Goal: Task Accomplishment & Management: Complete application form

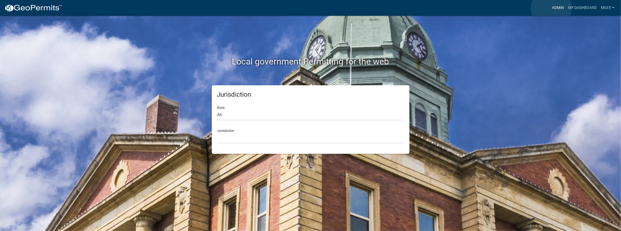
click at [552, 8] on link "Admin" at bounding box center [558, 8] width 16 height 10
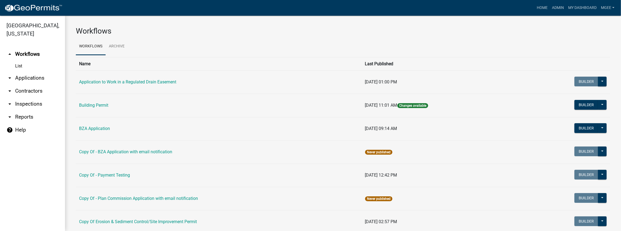
click at [27, 72] on link "arrow_drop_down Applications" at bounding box center [32, 78] width 65 height 13
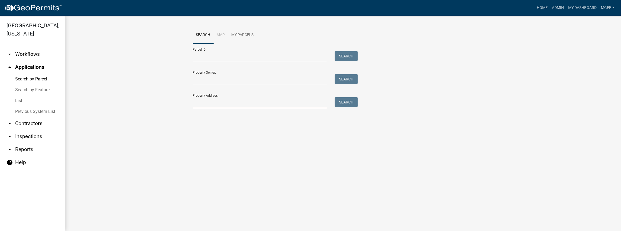
click at [209, 104] on input "Property Address:" at bounding box center [260, 102] width 134 height 11
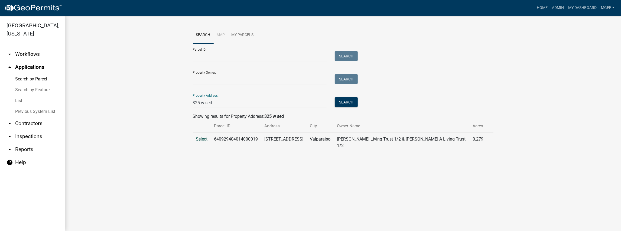
click at [201, 137] on span "Select" at bounding box center [202, 139] width 12 height 5
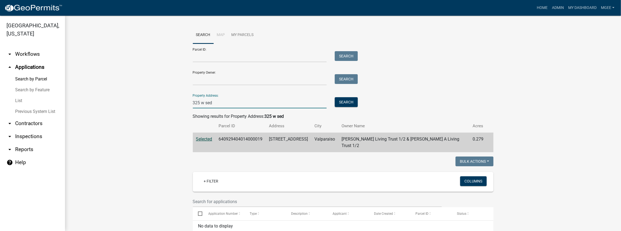
drag, startPoint x: 231, startPoint y: 101, endPoint x: 169, endPoint y: 102, distance: 62.1
click at [170, 102] on wm-workflow-application-search-view "Search Map My Parcels Parcel ID: Search Property Owner: Search Property Address…" at bounding box center [343, 213] width 535 height 373
type input "530 n 300 e"
click at [349, 98] on button "Search" at bounding box center [346, 102] width 23 height 10
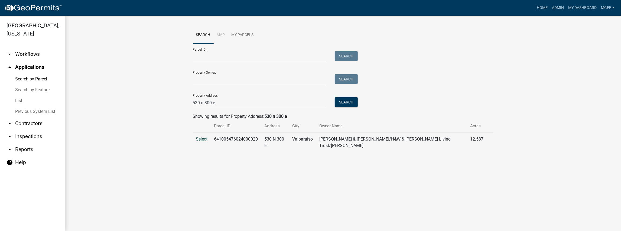
click at [206, 139] on span "Select" at bounding box center [202, 139] width 12 height 5
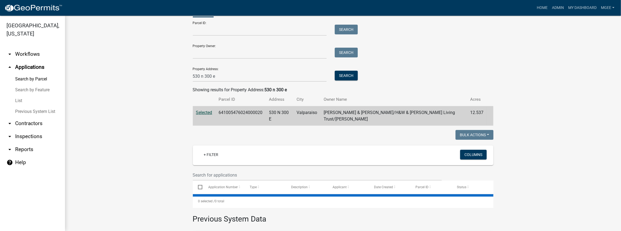
scroll to position [90, 0]
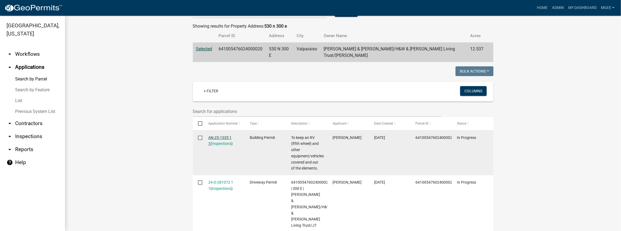
click at [222, 136] on link "AN-25-1335 1 1" at bounding box center [219, 141] width 23 height 11
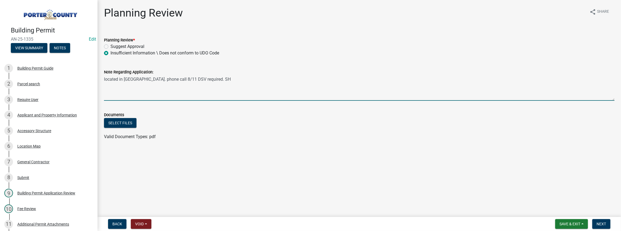
drag, startPoint x: 241, startPoint y: 86, endPoint x: 236, endPoint y: 86, distance: 4.6
click at [241, 86] on textarea "located in [GEOGRAPHIC_DATA]. phone call 8/11 DSV required. SH" at bounding box center [359, 87] width 511 height 25
type textarea "located in [GEOGRAPHIC_DATA]. phone call 8/11 DSV required. SH RECEIVED DSV APP…"
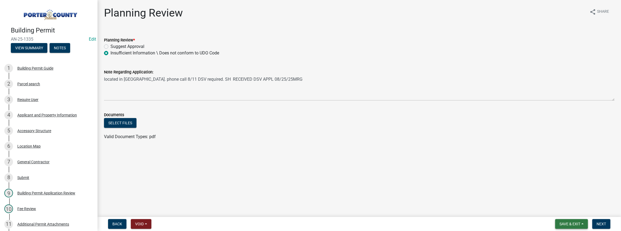
drag, startPoint x: 573, startPoint y: 227, endPoint x: 569, endPoint y: 223, distance: 5.9
click at [572, 227] on button "Save & Exit" at bounding box center [572, 224] width 33 height 10
click at [571, 211] on button "Save & Exit" at bounding box center [566, 210] width 43 height 13
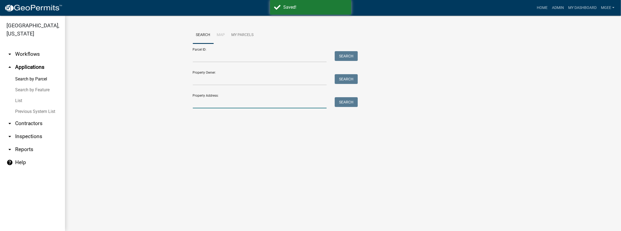
click at [241, 100] on input "Property Address:" at bounding box center [260, 102] width 134 height 11
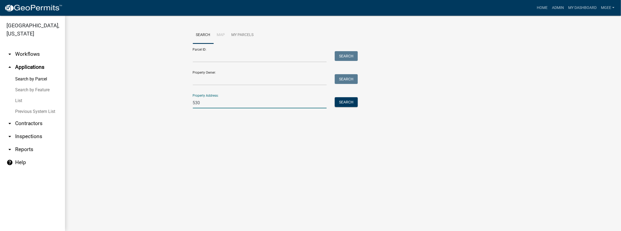
type input "530 n 300 e"
click at [345, 102] on button "Search" at bounding box center [346, 102] width 23 height 10
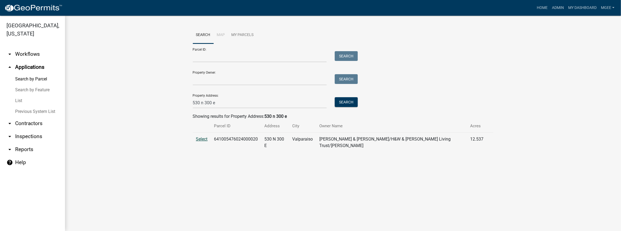
click at [201, 139] on span "Select" at bounding box center [202, 139] width 12 height 5
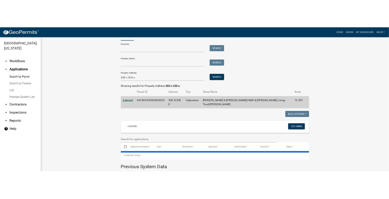
scroll to position [54, 0]
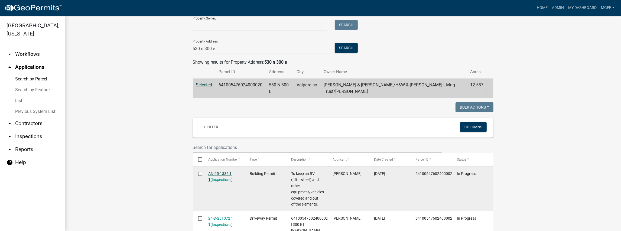
click at [212, 172] on link "AN-25-1335 1 1" at bounding box center [219, 177] width 23 height 11
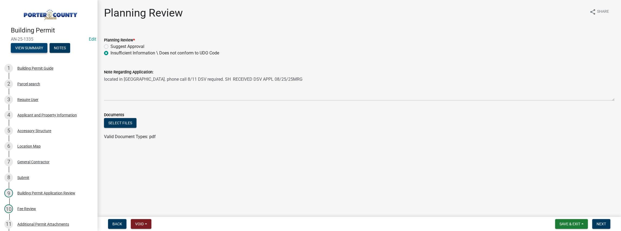
click at [30, 45] on button "View Summary" at bounding box center [29, 48] width 37 height 10
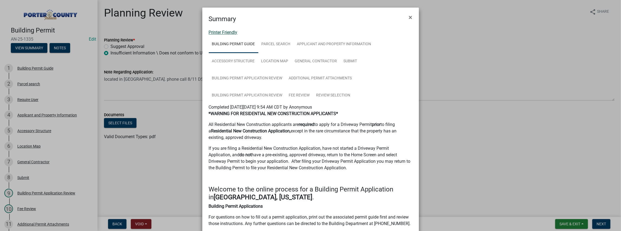
click at [223, 31] on link "Printer Friendly" at bounding box center [223, 32] width 29 height 5
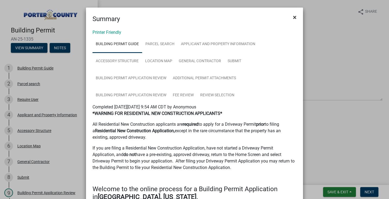
click at [293, 17] on span "×" at bounding box center [295, 18] width 4 height 8
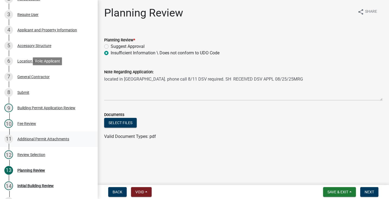
scroll to position [31, 0]
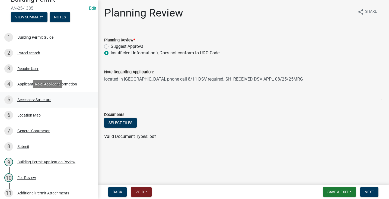
click at [31, 98] on div "Accessory Structure" at bounding box center [34, 100] width 34 height 4
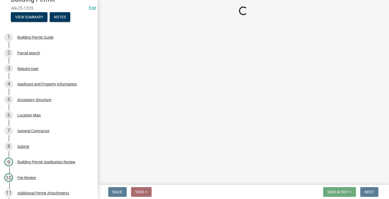
select select "eb23e218-7d4a-44a9-b83f-8c40f034bbaa"
select select "b16561a8-8531-4c00-a0ba-45c0345273e3"
select select "f445a0ba-bd7f-4793-84a4-aa7237a6abf8"
select select "d63a0ebc-b44d-481d-ab70-ec75eba29316"
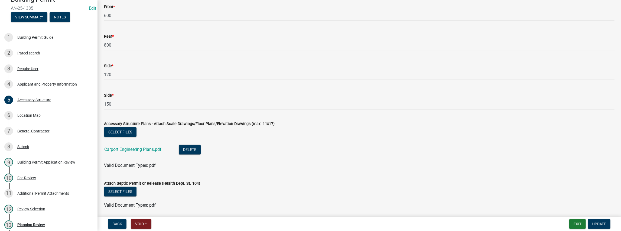
scroll to position [954, 0]
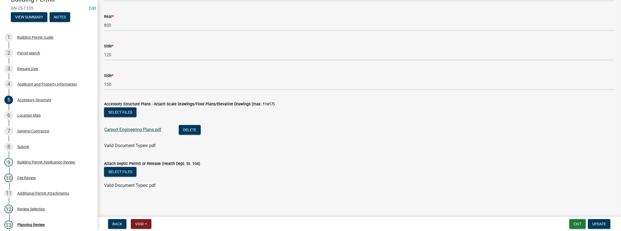
click at [135, 128] on link "Carport Engineering Plans.pdf" at bounding box center [132, 129] width 57 height 5
drag, startPoint x: 36, startPoint y: 115, endPoint x: 101, endPoint y: 115, distance: 65.9
click at [36, 115] on div "Location Map" at bounding box center [28, 116] width 23 height 4
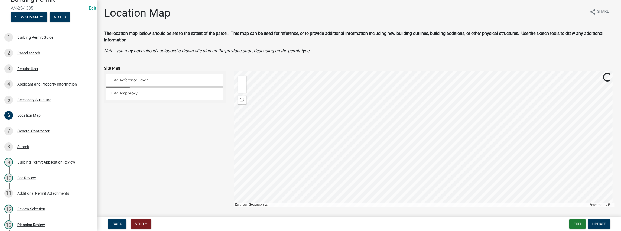
scroll to position [78, 0]
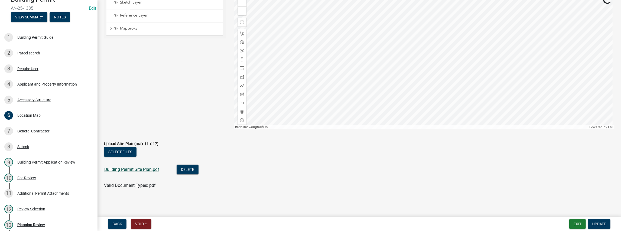
click at [127, 170] on link "Building Permit Site Plan.pdf" at bounding box center [131, 169] width 55 height 5
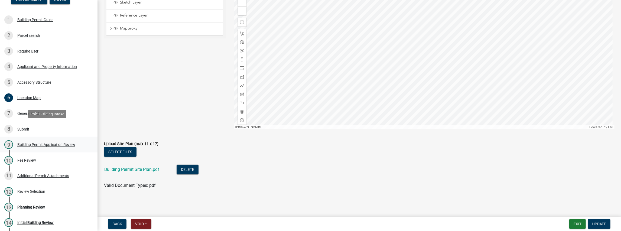
scroll to position [67, 0]
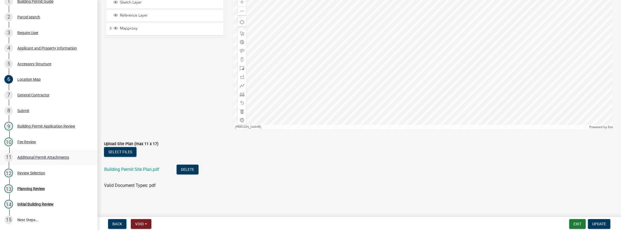
click at [57, 157] on div "Additional Permit Attachments" at bounding box center [43, 158] width 52 height 4
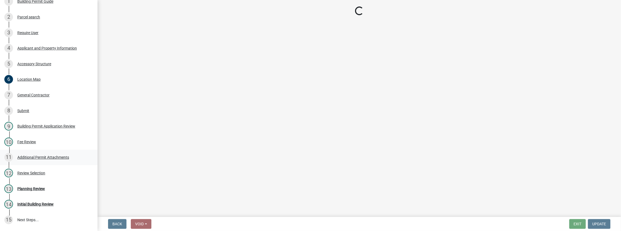
scroll to position [0, 0]
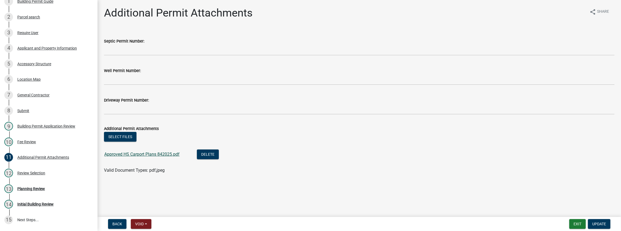
click at [125, 154] on link "Approved HS Carport Plans 842025.pdf" at bounding box center [141, 154] width 75 height 5
click at [39, 172] on div "Review Selection" at bounding box center [31, 173] width 28 height 4
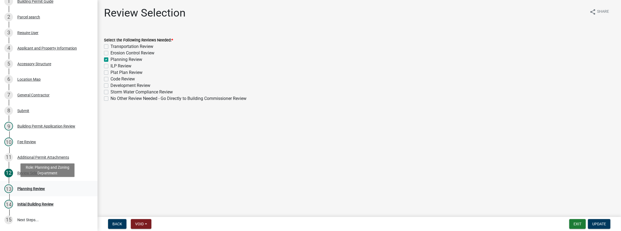
click at [32, 187] on div "Planning Review" at bounding box center [31, 189] width 28 height 4
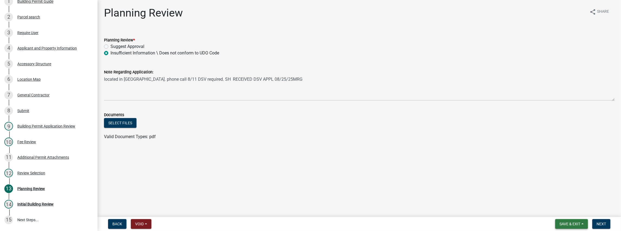
click at [567, 225] on span "Save & Exit" at bounding box center [570, 224] width 21 height 4
click at [559, 211] on button "Save & Exit" at bounding box center [566, 210] width 43 height 13
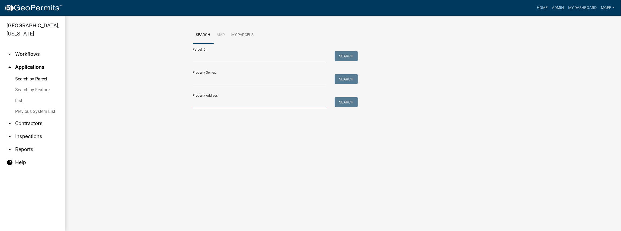
click at [219, 107] on input "Property Address:" at bounding box center [260, 102] width 134 height 11
click at [192, 101] on div at bounding box center [260, 102] width 142 height 11
click at [206, 105] on input "Property Address:" at bounding box center [260, 102] width 134 height 11
type input "8"
click at [357, 105] on button "Search" at bounding box center [346, 102] width 23 height 10
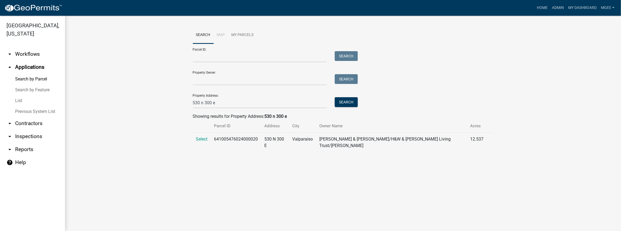
click at [204, 143] on td "Select" at bounding box center [202, 143] width 18 height 20
click at [204, 140] on span "Select" at bounding box center [202, 139] width 12 height 5
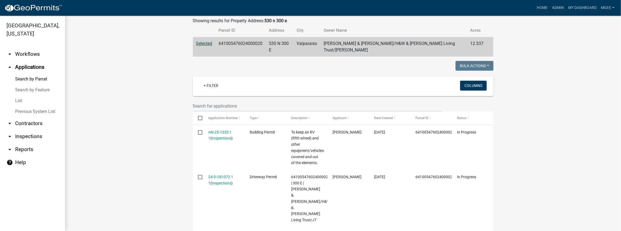
scroll to position [36, 0]
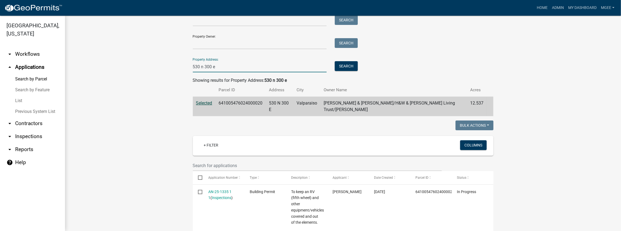
drag, startPoint x: 244, startPoint y: 69, endPoint x: 165, endPoint y: 72, distance: 79.4
type input "[STREET_ADDRESS]"
click at [351, 66] on button "Search" at bounding box center [346, 66] width 23 height 10
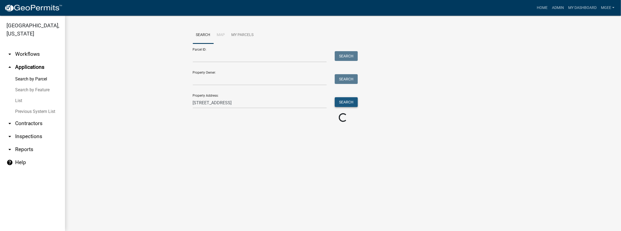
scroll to position [0, 0]
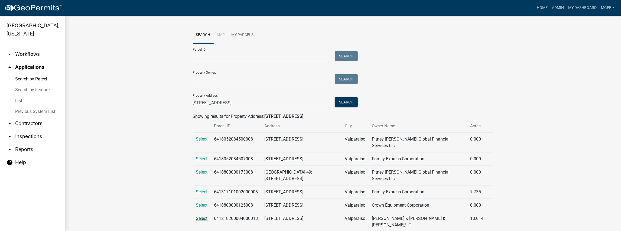
click at [203, 216] on span "Select" at bounding box center [202, 218] width 12 height 5
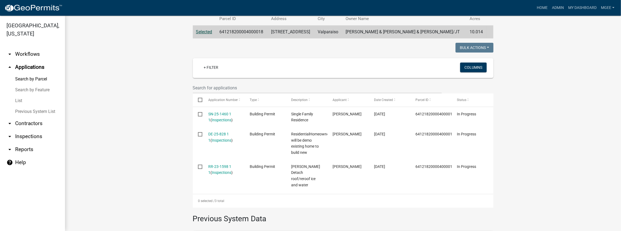
scroll to position [108, 0]
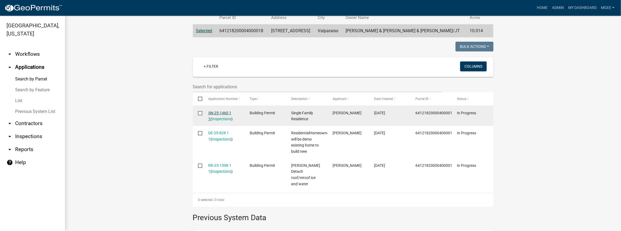
click at [211, 111] on link "SN-25-1460 1 1" at bounding box center [219, 116] width 23 height 11
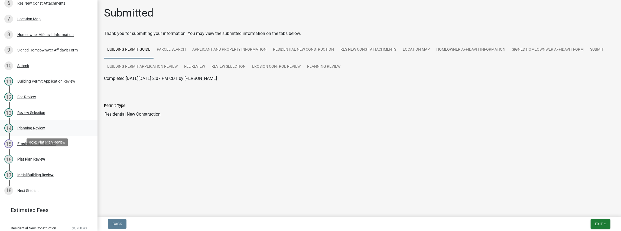
scroll to position [144, 0]
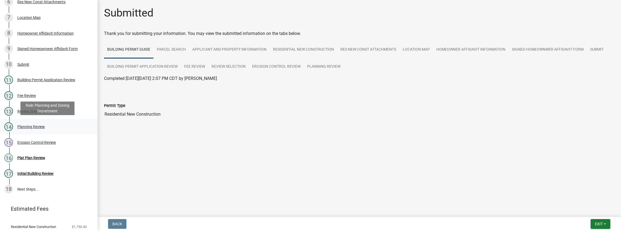
drag, startPoint x: 34, startPoint y: 127, endPoint x: 37, endPoint y: 125, distance: 3.5
click at [35, 126] on div "Planning Review" at bounding box center [31, 127] width 28 height 4
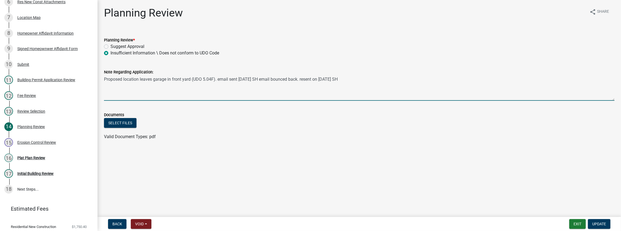
click at [360, 82] on textarea "Proposed location leaves garage in front yard (UDO 5.04F). email sent [DATE] SH…" at bounding box center [359, 87] width 511 height 25
type textarea "Proposed location leaves garage in front yard (UDO 5.04F). email sent [DATE] SH…"
click at [609, 225] on button "Update" at bounding box center [599, 224] width 22 height 10
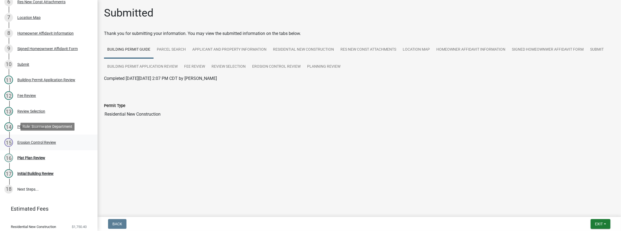
click at [53, 141] on div "Erosion Control Review" at bounding box center [36, 143] width 39 height 4
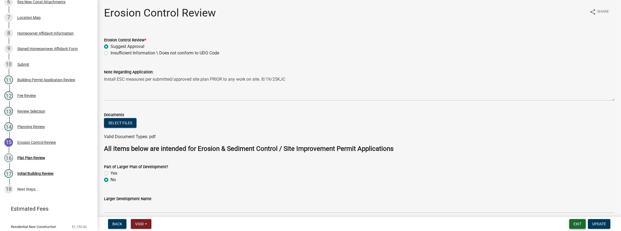
click at [578, 221] on button "Exit" at bounding box center [578, 224] width 17 height 10
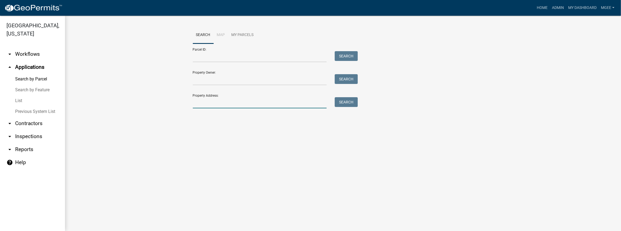
click at [213, 103] on input "Property Address:" at bounding box center [260, 102] width 134 height 11
type input "[STREET_ADDRESS]"
click at [348, 102] on button "Search" at bounding box center [346, 102] width 23 height 10
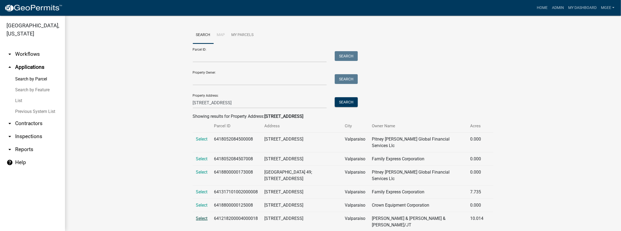
click at [204, 216] on span "Select" at bounding box center [202, 218] width 12 height 5
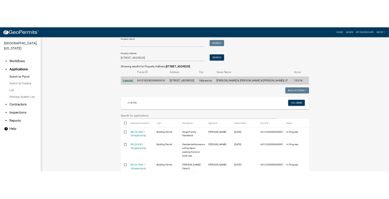
scroll to position [54, 0]
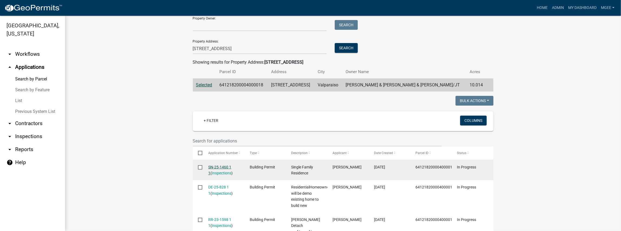
click at [222, 166] on link "SN-25-1460 1 1" at bounding box center [219, 170] width 23 height 11
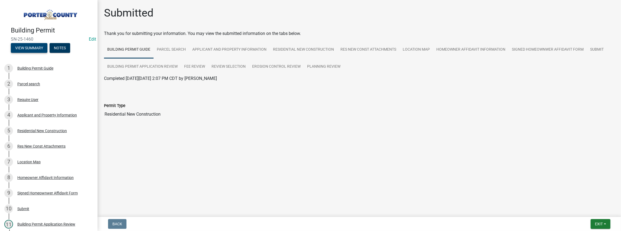
click at [32, 49] on button "View Summary" at bounding box center [29, 48] width 37 height 10
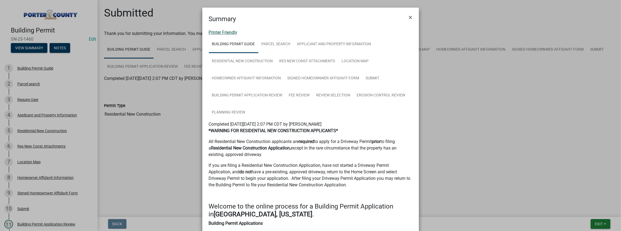
click at [222, 32] on link "Printer Friendly" at bounding box center [223, 32] width 29 height 5
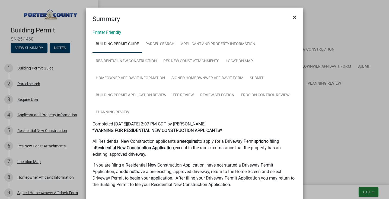
click at [293, 18] on span "×" at bounding box center [295, 18] width 4 height 8
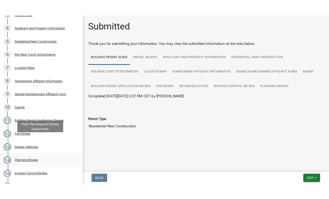
scroll to position [126, 0]
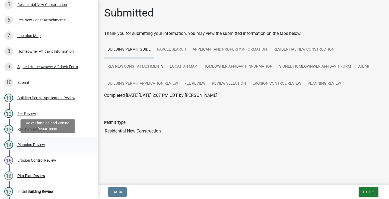
drag, startPoint x: 38, startPoint y: 144, endPoint x: 44, endPoint y: 142, distance: 7.0
click at [38, 144] on div "Planning Review" at bounding box center [31, 145] width 28 height 4
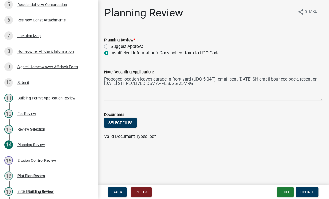
click at [298, 47] on div "Suggest Approval" at bounding box center [213, 46] width 218 height 7
click at [286, 192] on button "Exit" at bounding box center [285, 193] width 17 height 10
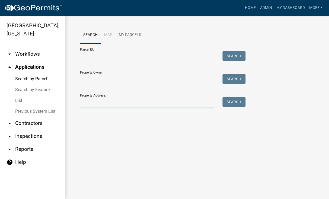
click at [113, 104] on input "Property Address:" at bounding box center [147, 102] width 134 height 11
type input "D"
type input "[STREET_ADDRESS]"
click at [235, 101] on button "Search" at bounding box center [233, 102] width 23 height 10
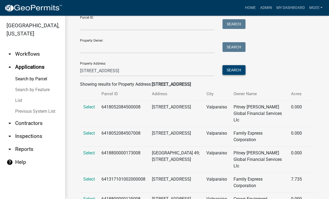
scroll to position [60, 0]
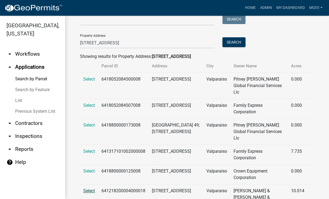
click at [88, 189] on span "Select" at bounding box center [89, 191] width 12 height 5
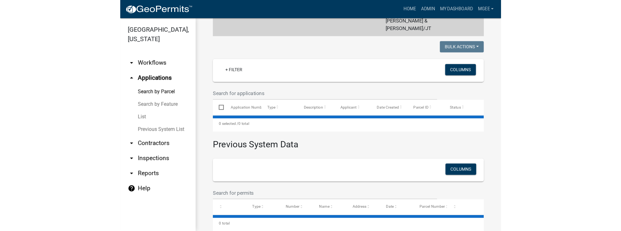
scroll to position [132, 0]
